Goal: Information Seeking & Learning: Learn about a topic

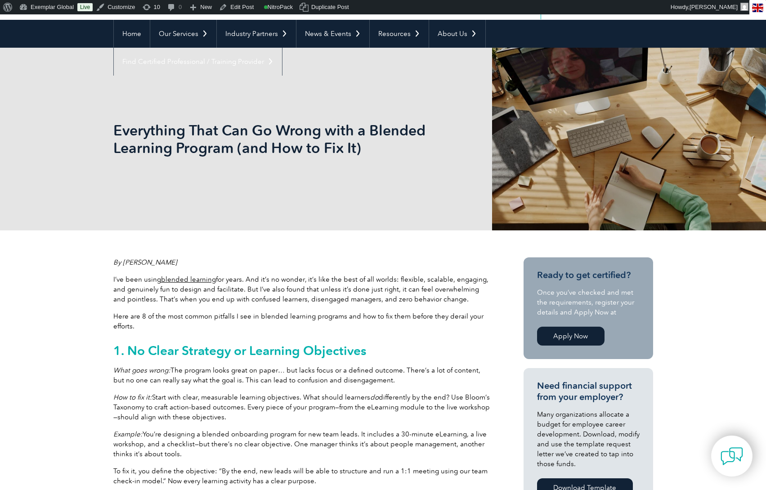
scroll to position [72, 0]
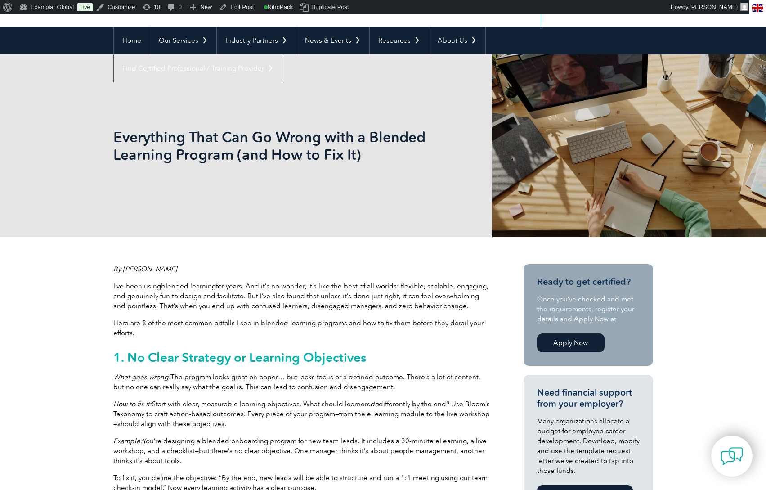
drag, startPoint x: 657, startPoint y: 165, endPoint x: 589, endPoint y: 171, distance: 68.2
click at [589, 171] on div "Everything That Can Go Wrong with a Blended Learning Program (and How to Fix It)" at bounding box center [383, 145] width 540 height 183
click at [563, 182] on div "Everything That Can Go Wrong with a Blended Learning Program (and How to Fix It)" at bounding box center [383, 145] width 540 height 183
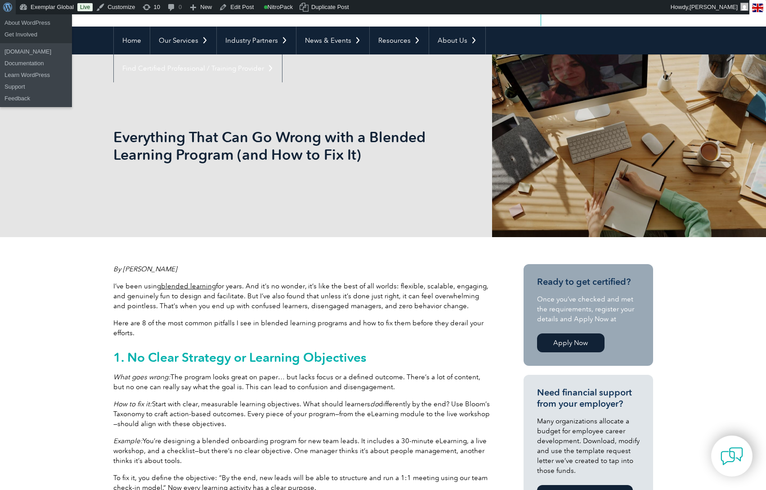
click at [9, 7] on span "Toolbar" at bounding box center [6, 6] width 7 height 13
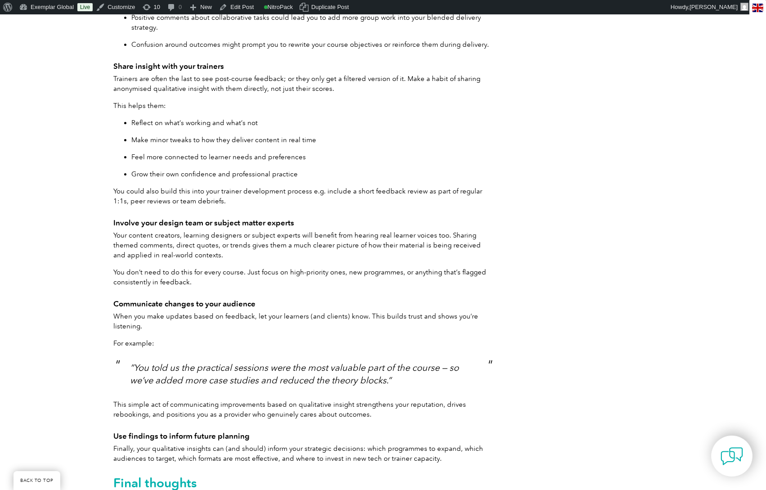
scroll to position [4892, 0]
click at [238, 9] on link "Edit Post" at bounding box center [237, 7] width 42 height 14
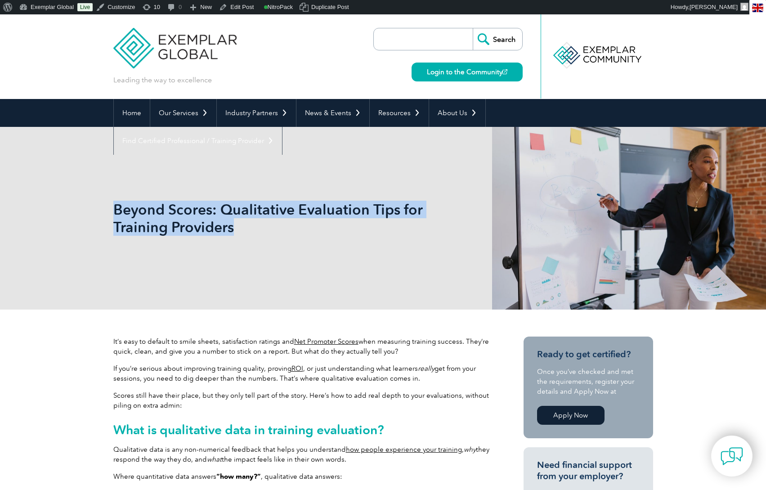
drag, startPoint x: 254, startPoint y: 230, endPoint x: 116, endPoint y: 211, distance: 139.5
click at [116, 211] on h1 "Beyond Scores: Qualitative Evaluation Tips for Training Providers" at bounding box center [286, 218] width 346 height 35
drag, startPoint x: 112, startPoint y: 366, endPoint x: 430, endPoint y: 378, distance: 317.9
click at [430, 382] on p "If you’re serious about improving training quality, proving ROI , or just under…" at bounding box center [302, 374] width 378 height 20
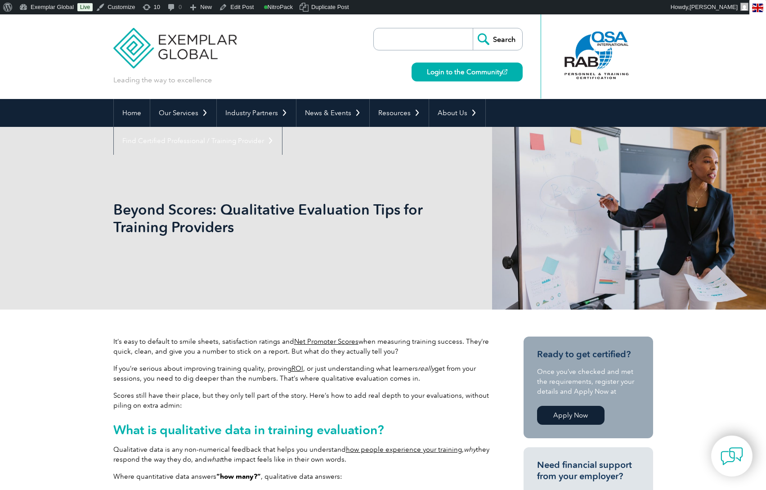
drag, startPoint x: 417, startPoint y: 381, endPoint x: 118, endPoint y: 368, distance: 299.0
click at [118, 368] on p "If you’re serious about improving training quality, proving ROI , or just under…" at bounding box center [302, 374] width 378 height 20
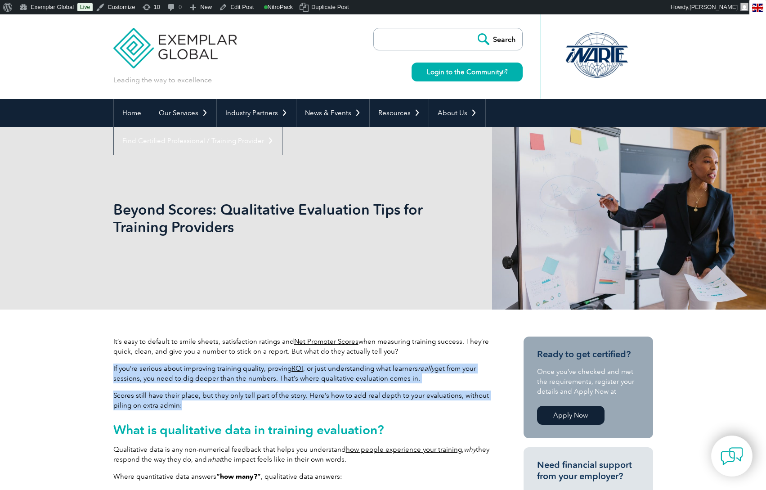
drag, startPoint x: 190, startPoint y: 408, endPoint x: 113, endPoint y: 372, distance: 85.1
copy div "If you’re serious about improving training quality, proving ROI , or just under…"
click at [9, 8] on span "Toolbar" at bounding box center [6, 6] width 7 height 13
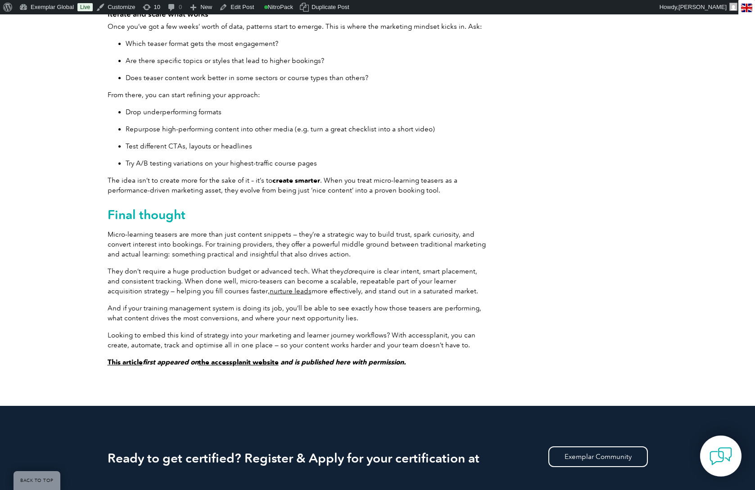
scroll to position [2551, 0]
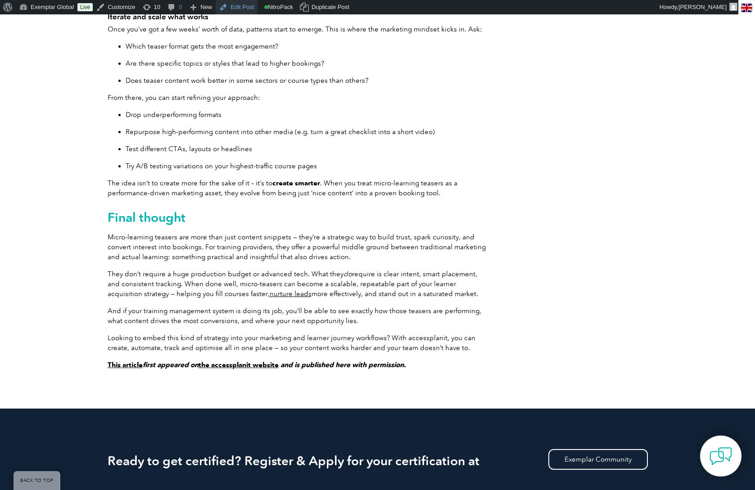
click at [238, 9] on link "Edit Post" at bounding box center [237, 7] width 42 height 14
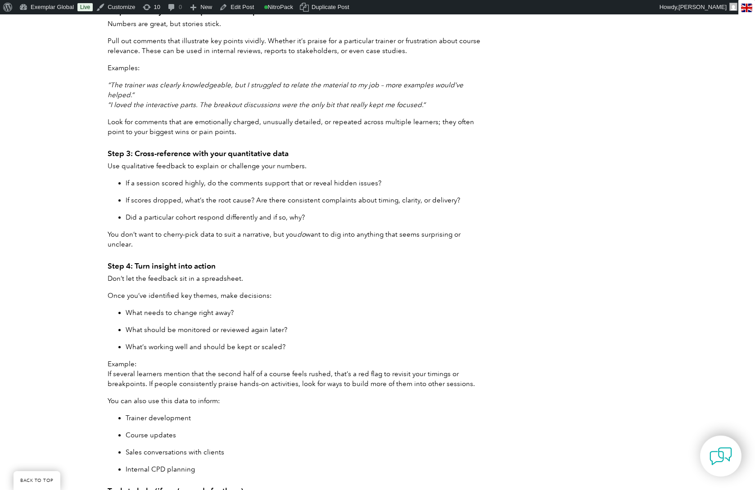
scroll to position [4015, 0]
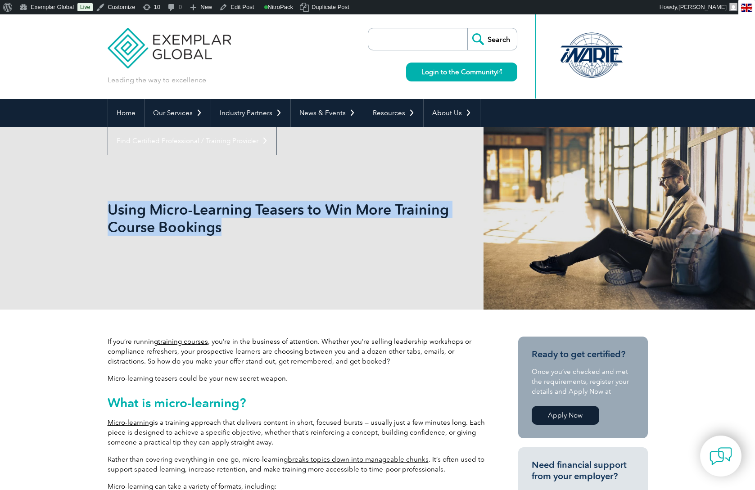
drag, startPoint x: 231, startPoint y: 228, endPoint x: 108, endPoint y: 213, distance: 123.7
click at [108, 213] on h1 "Using Micro‑Learning Teasers to Win More Training Course Bookings" at bounding box center [281, 218] width 346 height 35
copy h1 "Using Micro‑Learning Teasers to Win More Training Course Bookings"
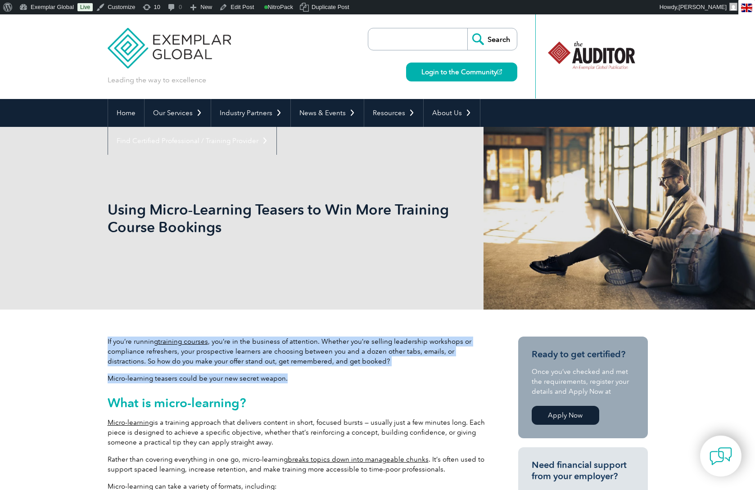
drag, startPoint x: 305, startPoint y: 382, endPoint x: 107, endPoint y: 335, distance: 203.5
copy div "If you’re running training courses , you’re in the business of attention. Wheth…"
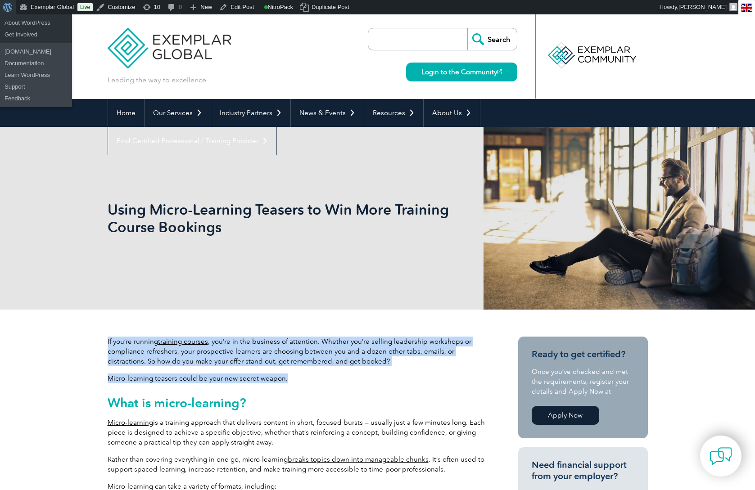
click at [8, 8] on span "Toolbar" at bounding box center [6, 6] width 7 height 13
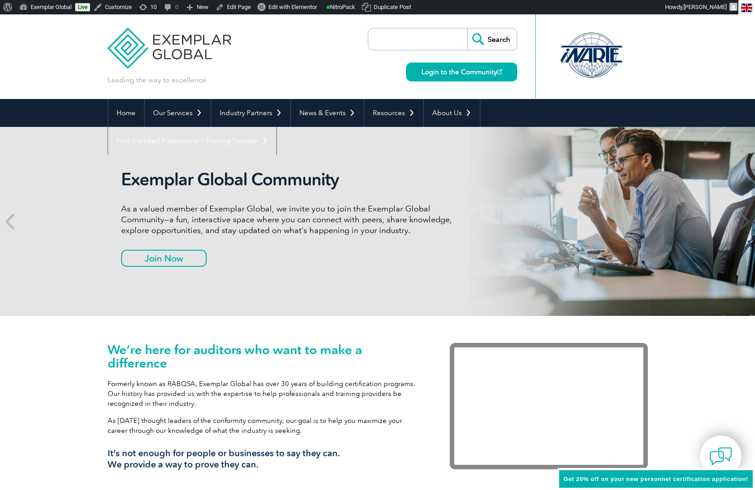
drag, startPoint x: 0, startPoint y: 0, endPoint x: 415, endPoint y: 41, distance: 416.8
click at [415, 41] on input "search" at bounding box center [420, 39] width 94 height 22
type input "hub"
click at [467, 28] on input "Search" at bounding box center [491, 39] width 49 height 22
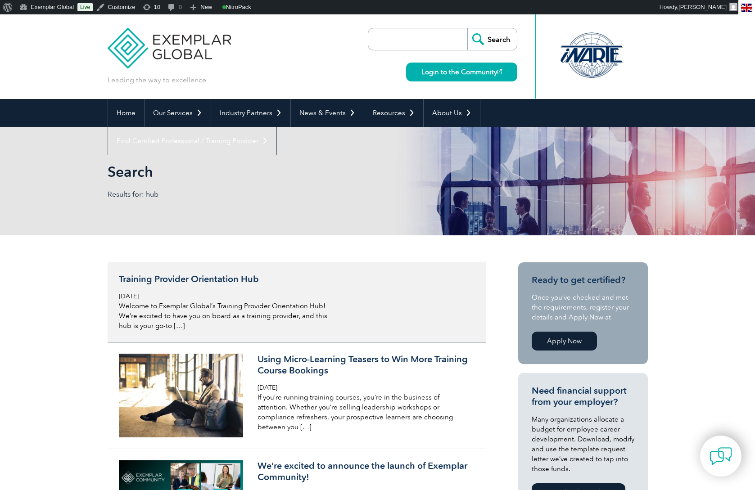
click at [203, 281] on h3 "Training Provider Orientation Hub" at bounding box center [225, 279] width 213 height 11
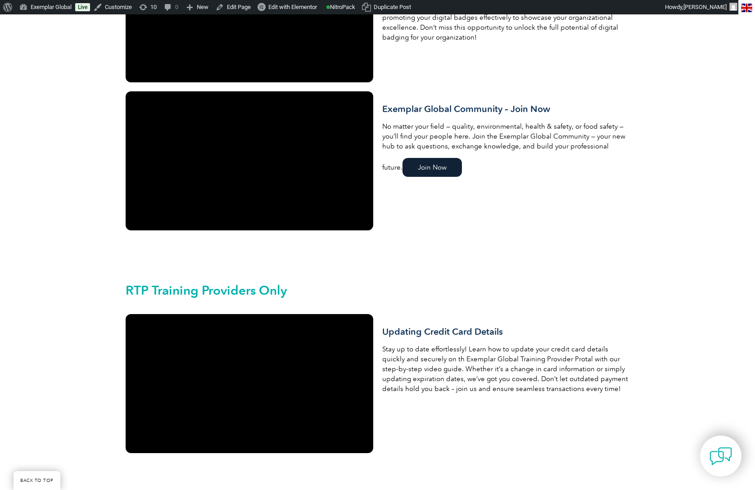
scroll to position [1290, 0]
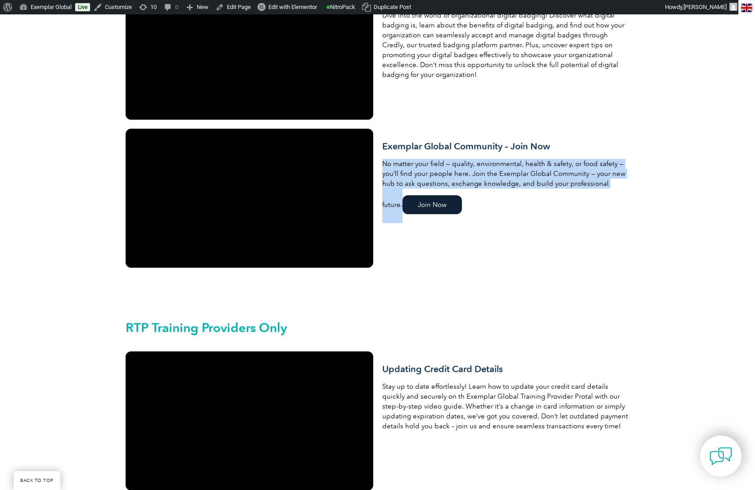
drag, startPoint x: 629, startPoint y: 172, endPoint x: 377, endPoint y: 157, distance: 252.9
click at [377, 157] on div "Exemplar Global Community – Join Now No matter your field — quality, environmen…" at bounding box center [505, 198] width 256 height 148
copy p "No matter your field — quality, environmental, health & safety, or food safety …"
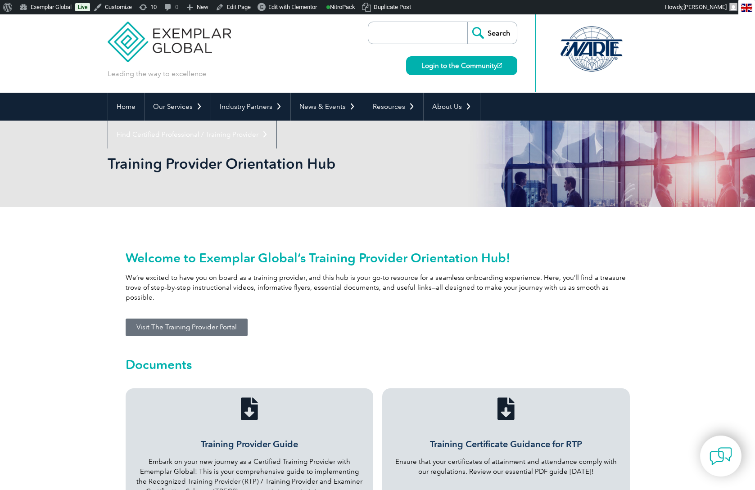
scroll to position [0, 0]
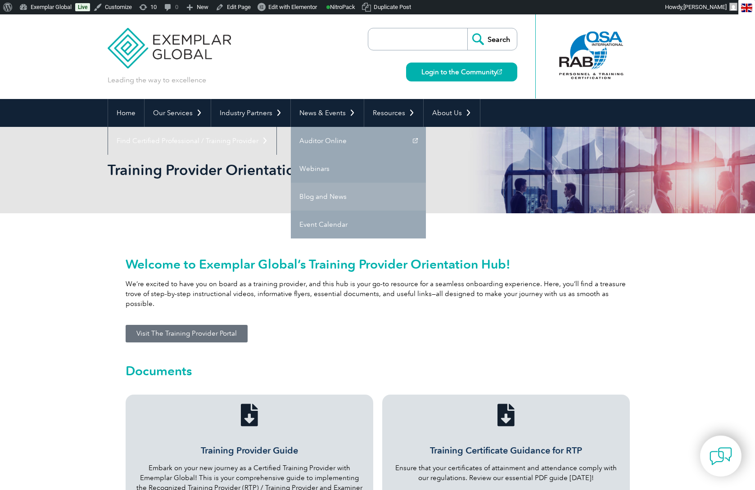
click at [322, 194] on link "Blog and News" at bounding box center [358, 197] width 135 height 28
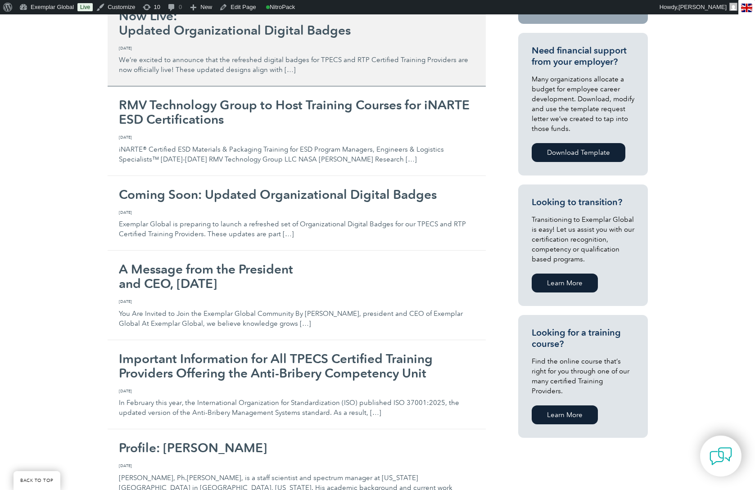
scroll to position [335, 0]
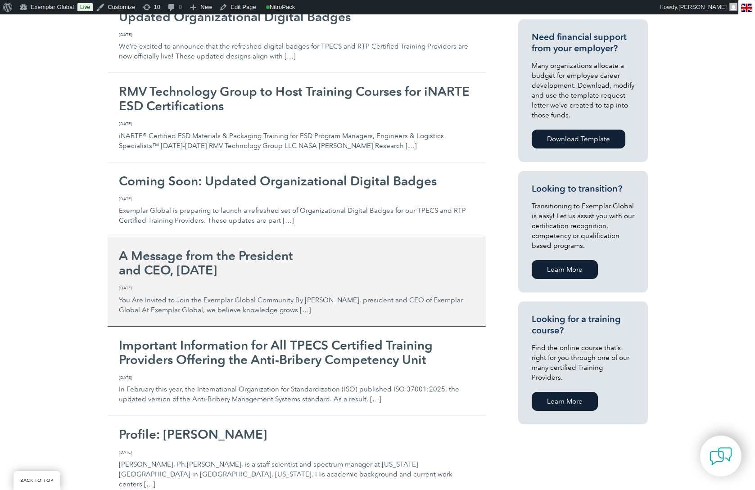
click at [179, 281] on div "A Message from the President and CEO, [DATE] [DATE] News, You Are Invited to Jo…" at bounding box center [296, 281] width 355 height 67
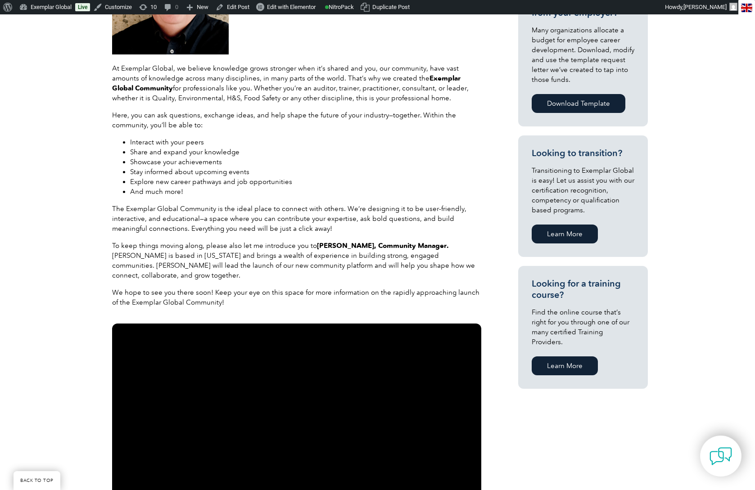
scroll to position [480, 0]
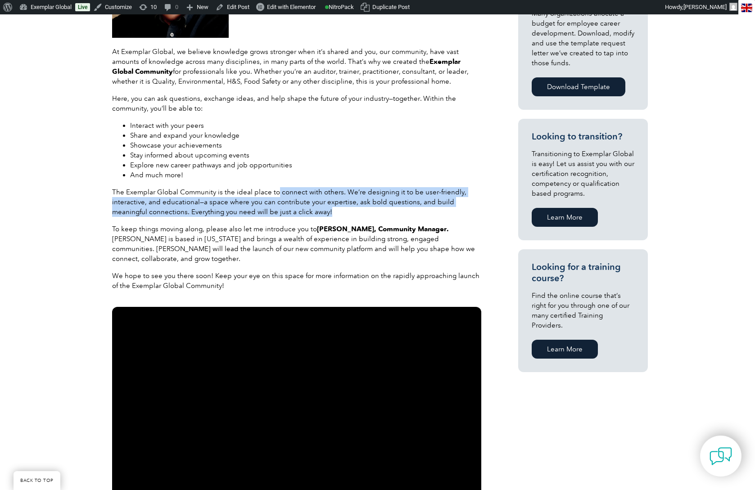
drag, startPoint x: 275, startPoint y: 193, endPoint x: 293, endPoint y: 211, distance: 24.8
click at [293, 211] on p "The Exemplar Global Community is the ideal place to connect with others. We’re …" at bounding box center [296, 202] width 369 height 30
copy p "connect with others. We’re designing it to be user-friendly, interactive, and e…"
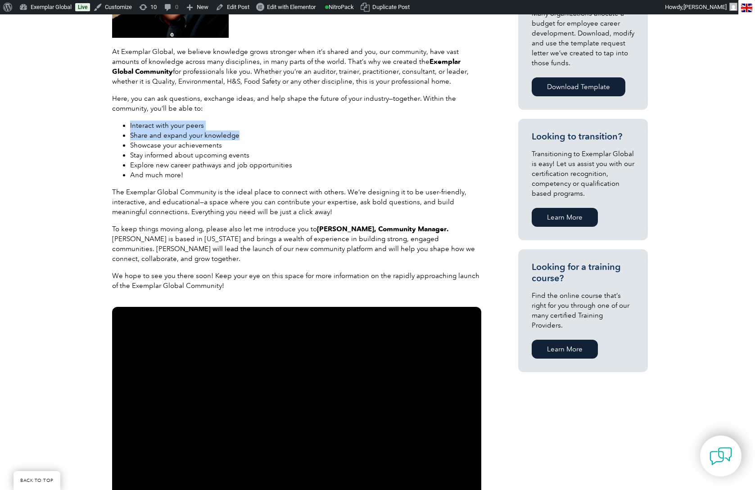
drag, startPoint x: 127, startPoint y: 124, endPoint x: 238, endPoint y: 136, distance: 110.9
click at [238, 136] on ul "Interact with your peers Share and expand your knowledge Showcase your achievem…" at bounding box center [296, 150] width 369 height 59
copy ul "Interact with your peers Share and expand your knowledge"
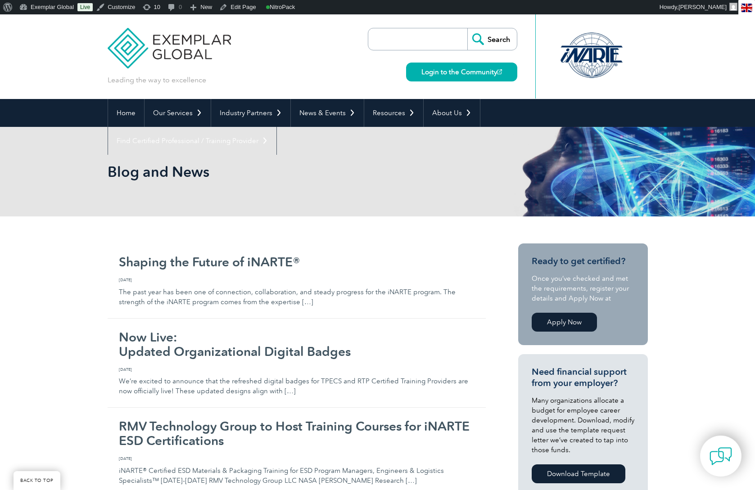
scroll to position [321, 0]
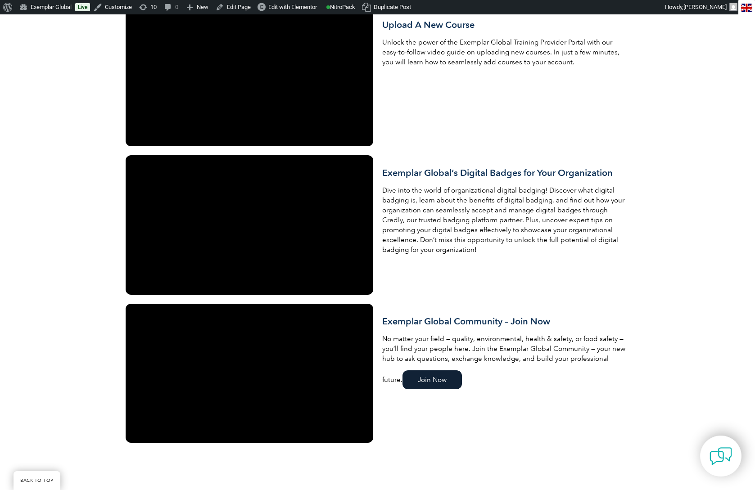
scroll to position [1114, 0]
